Goal: Browse casually

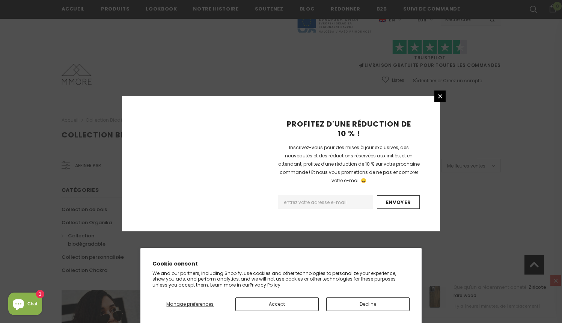
scroll to position [465, 0]
